Goal: Navigation & Orientation: Go to known website

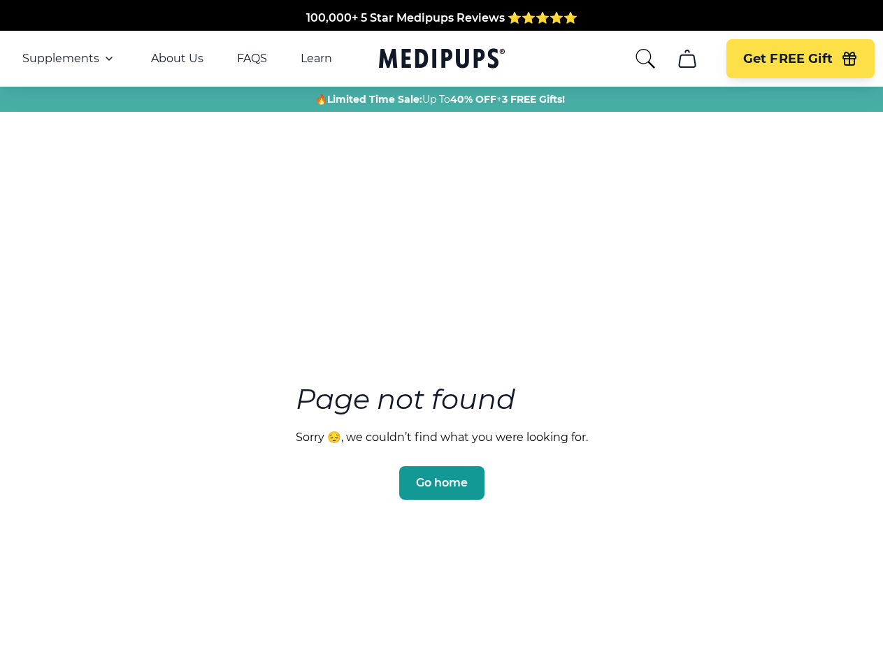
click at [441, 335] on section "Page not found Sorry 😔, we couldn’t find what you were looking for. Go home" at bounding box center [441, 408] width 883 height 537
click at [69, 59] on span "Supplements" at bounding box center [60, 59] width 77 height 14
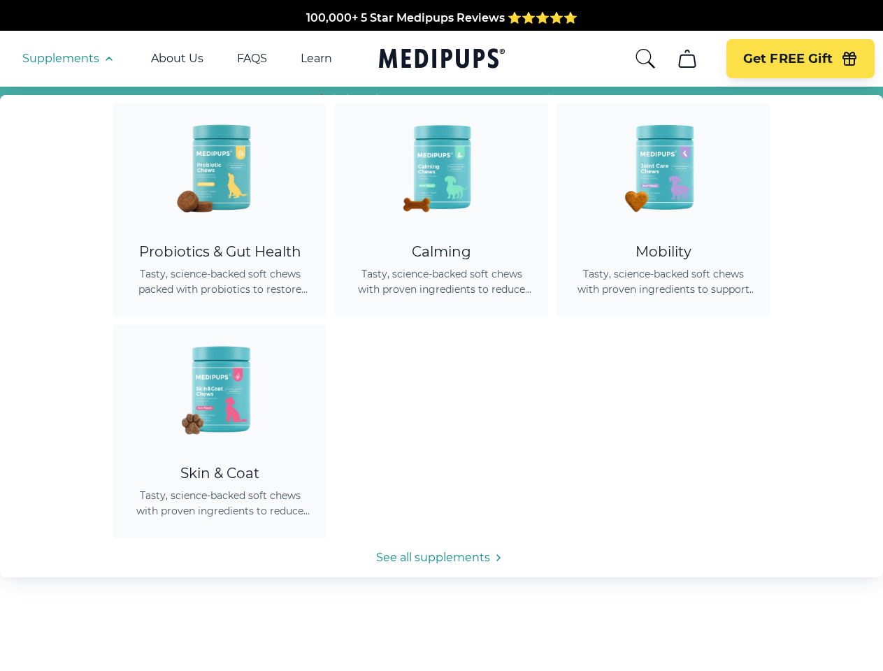
click at [108, 59] on icon "button" at bounding box center [109, 58] width 17 height 17
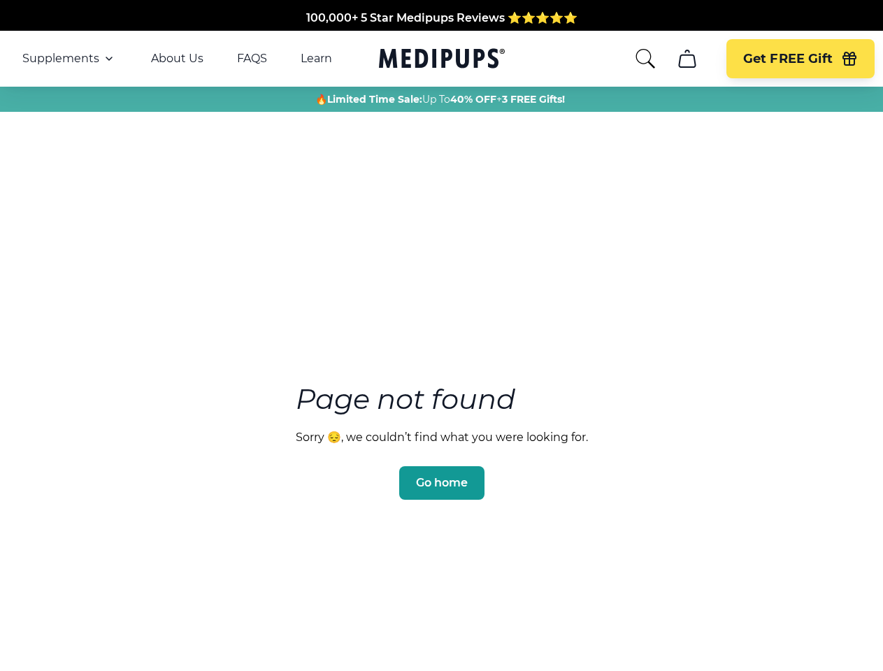
click at [644, 59] on icon "search" at bounding box center [645, 59] width 22 height 22
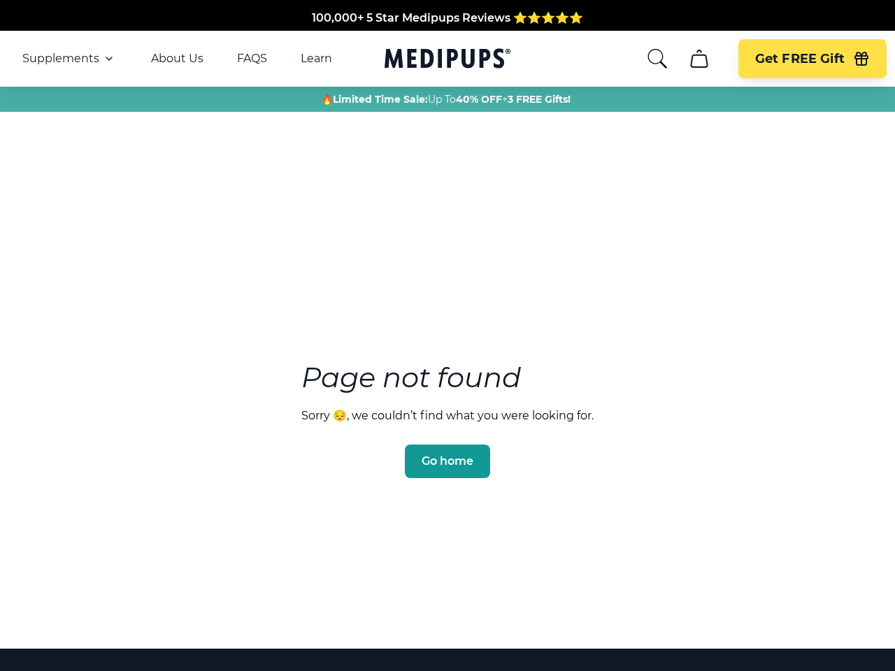
click at [688, 59] on icon "cart" at bounding box center [699, 59] width 22 height 22
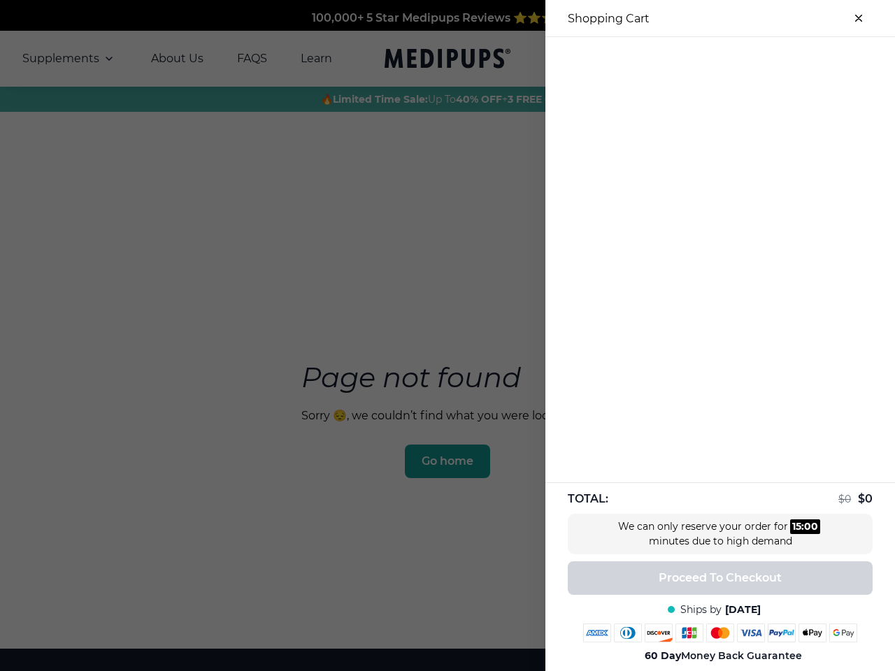
click at [686, 59] on div at bounding box center [447, 335] width 895 height 671
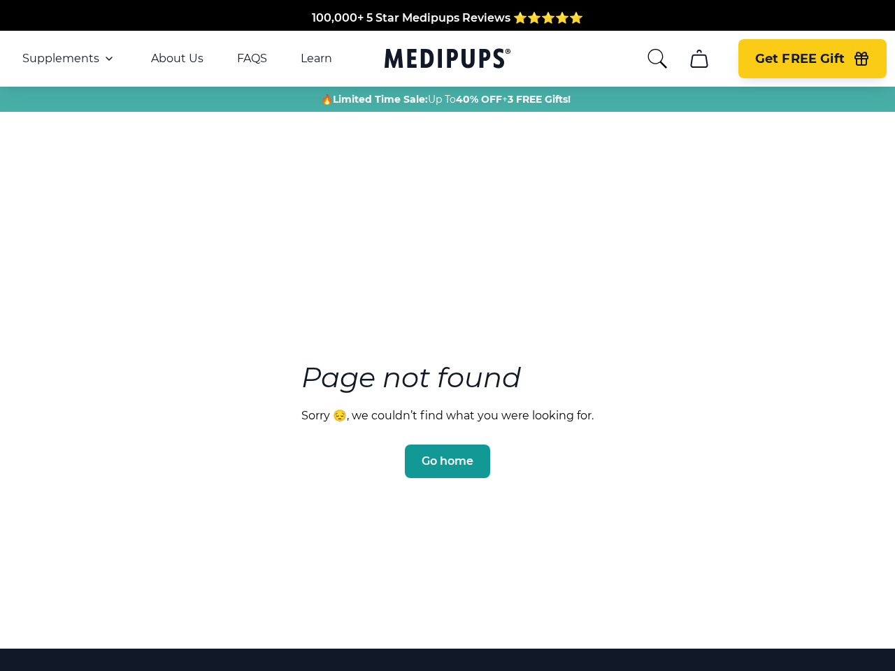
click at [799, 59] on span "Get FREE Gift" at bounding box center [799, 59] width 89 height 16
click at [855, 59] on icon "button" at bounding box center [861, 60] width 13 height 9
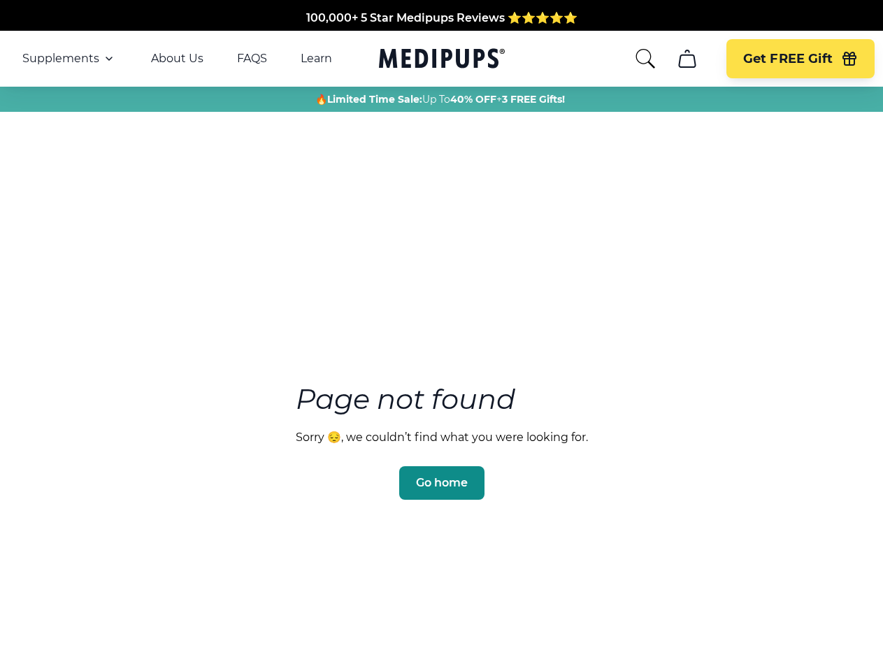
click at [441, 476] on span "Go home" at bounding box center [442, 483] width 52 height 14
